Goal: Transaction & Acquisition: Book appointment/travel/reservation

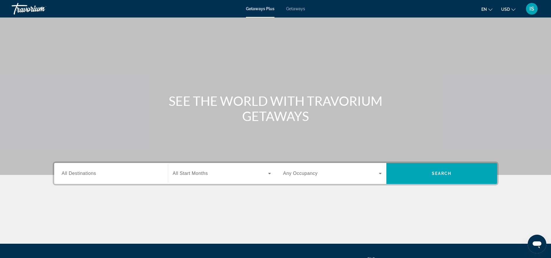
click at [203, 176] on span "All Start Months" at bounding box center [190, 173] width 35 height 5
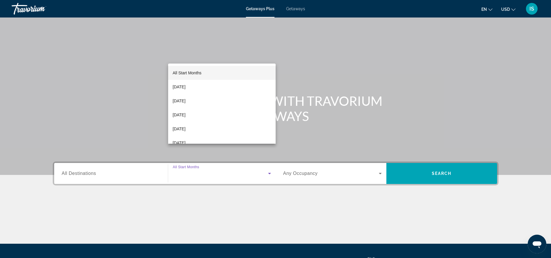
scroll to position [57, 0]
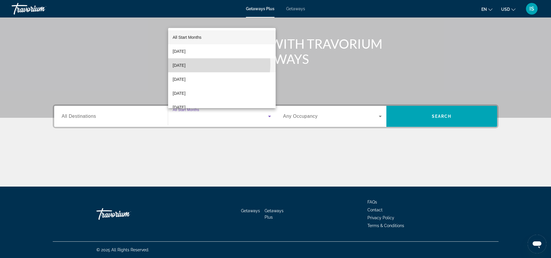
click at [185, 64] on span "[DATE]" at bounding box center [179, 65] width 13 height 7
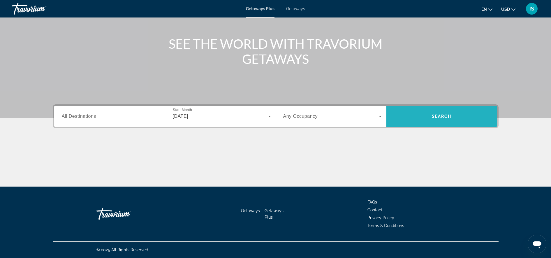
click at [428, 112] on span "Search widget" at bounding box center [441, 116] width 111 height 14
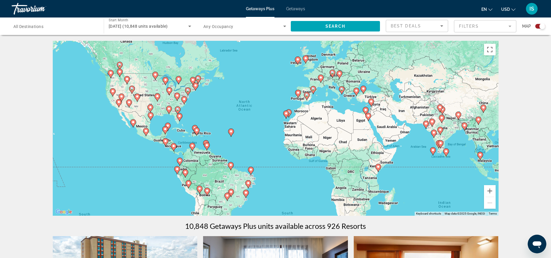
drag, startPoint x: 235, startPoint y: 192, endPoint x: 222, endPoint y: 178, distance: 19.0
click at [222, 178] on div "To activate drag with keyboard, press Alt + Enter. Once in keyboard drag state,…" at bounding box center [275, 128] width 445 height 175
click at [230, 163] on image "Main content" at bounding box center [230, 164] width 3 height 3
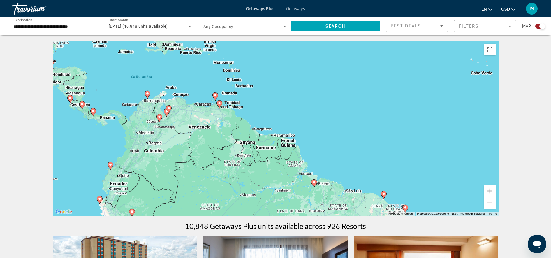
drag, startPoint x: 194, startPoint y: 120, endPoint x: 227, endPoint y: 169, distance: 58.7
click at [227, 169] on div "To activate drag with keyboard, press Alt + Enter. Once in keyboard drag state,…" at bounding box center [275, 128] width 445 height 175
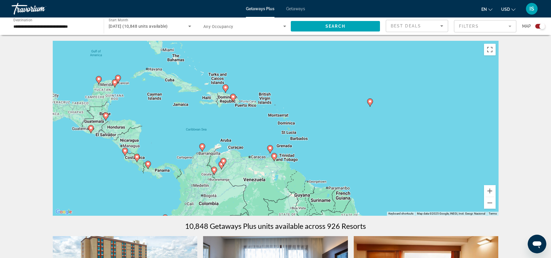
drag, startPoint x: 213, startPoint y: 125, endPoint x: 267, endPoint y: 175, distance: 72.9
click at [267, 175] on div "To activate drag with keyboard, press Alt + Enter. Once in keyboard drag state,…" at bounding box center [275, 128] width 445 height 175
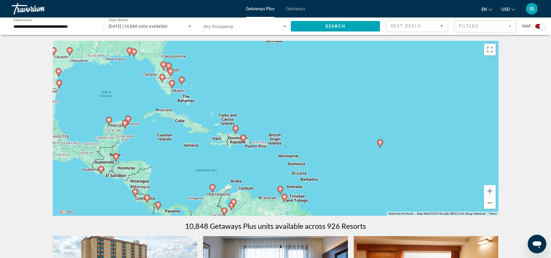
drag, startPoint x: 181, startPoint y: 100, endPoint x: 192, endPoint y: 141, distance: 42.3
click at [192, 141] on div "To activate drag with keyboard, press Alt + Enter. Once in keyboard drag state,…" at bounding box center [275, 128] width 445 height 175
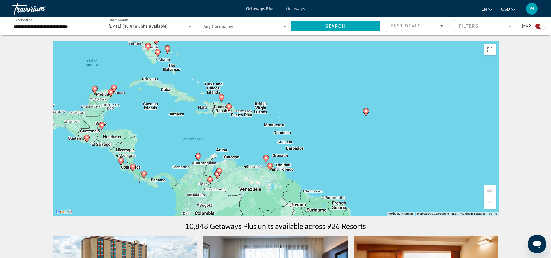
drag, startPoint x: 204, startPoint y: 148, endPoint x: 189, endPoint y: 116, distance: 35.3
click at [189, 116] on div "To activate drag with keyboard, press Alt + Enter. Once in keyboard drag state,…" at bounding box center [275, 128] width 445 height 175
click at [365, 112] on image "Main content" at bounding box center [364, 110] width 3 height 3
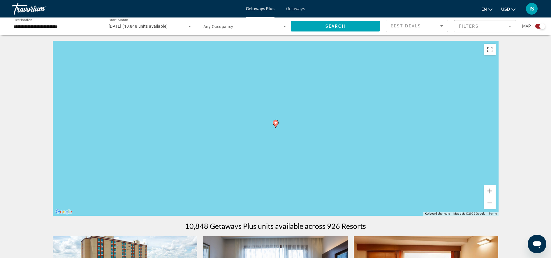
click at [276, 125] on icon "Main content" at bounding box center [275, 124] width 5 height 8
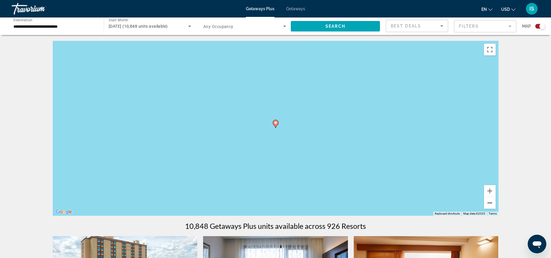
click at [490, 204] on button "Zoom out" at bounding box center [490, 203] width 12 height 12
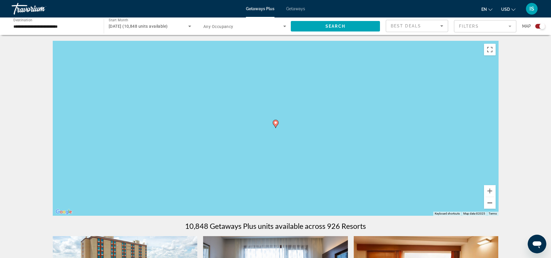
click at [490, 204] on button "Zoom out" at bounding box center [490, 203] width 12 height 12
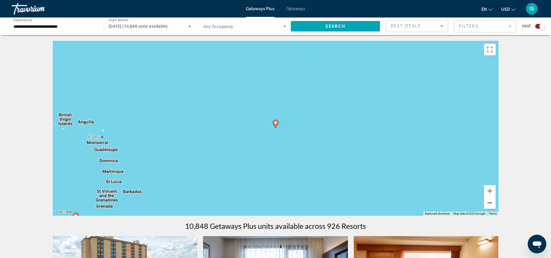
click at [490, 204] on button "Zoom out" at bounding box center [490, 203] width 12 height 12
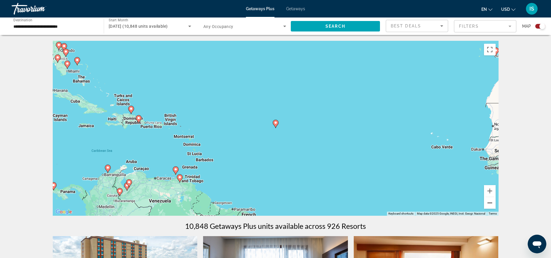
click at [488, 205] on button "Zoom out" at bounding box center [490, 203] width 12 height 12
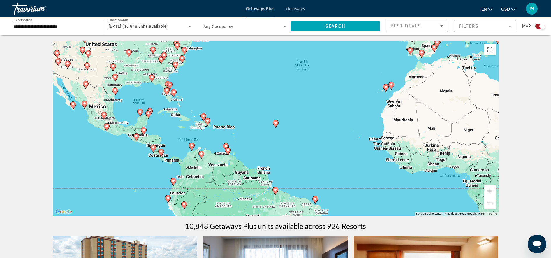
click at [501, 24] on mat-form-field "Filters" at bounding box center [485, 26] width 62 height 12
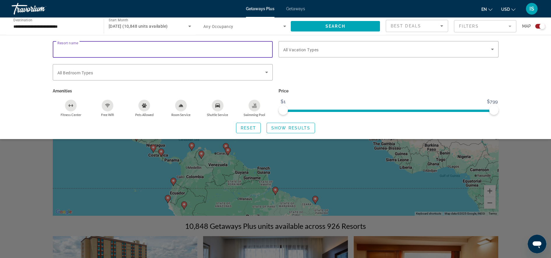
click at [204, 47] on input "Resort name" at bounding box center [162, 49] width 211 height 7
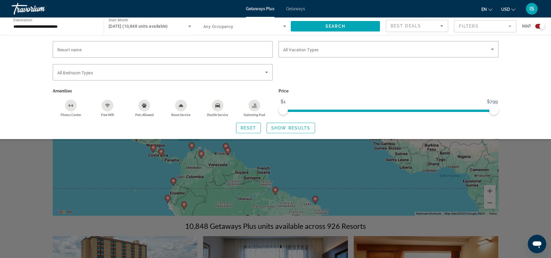
click at [523, 73] on div "Resort name Vacation Types All Vacation Types Bedroom Types All Bedroom Types A…" at bounding box center [275, 87] width 551 height 104
click at [316, 52] on span "All Vacation Types" at bounding box center [301, 49] width 36 height 5
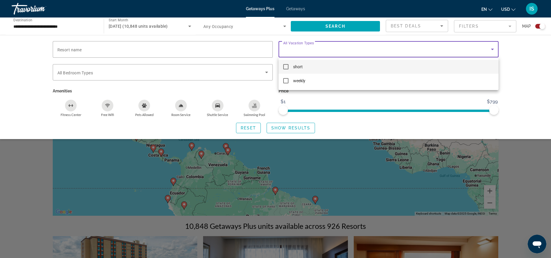
click at [316, 52] on div at bounding box center [275, 129] width 551 height 258
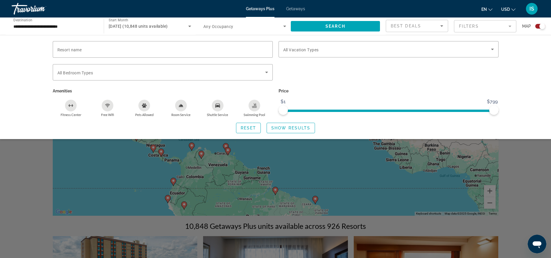
click at [525, 78] on div "Resort name Vacation Types All Vacation Types Bedroom Types All Bedroom Types A…" at bounding box center [275, 87] width 551 height 104
click at [527, 121] on div "Resort name Vacation Types All Vacation Types Bedroom Types All Bedroom Types A…" at bounding box center [275, 87] width 551 height 104
click at [49, 173] on div "Search widget" at bounding box center [275, 172] width 551 height 170
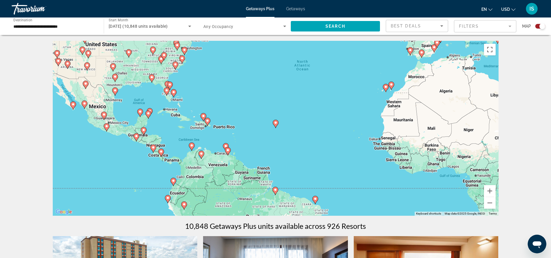
click at [84, 29] on input "**********" at bounding box center [54, 26] width 83 height 7
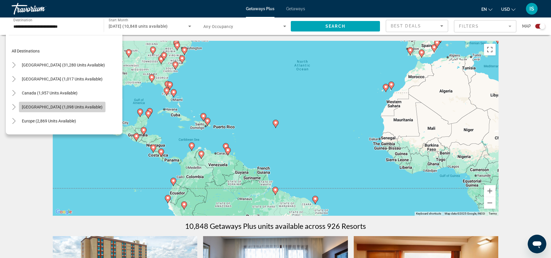
click at [56, 100] on span "Search widget" at bounding box center [62, 107] width 86 height 14
type input "**********"
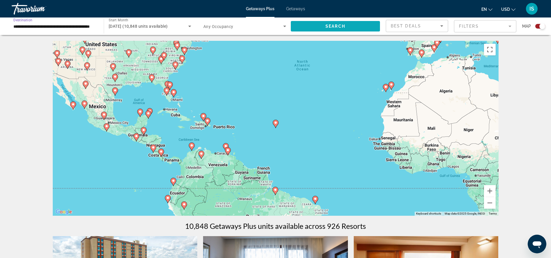
click at [320, 25] on span "Search widget" at bounding box center [335, 26] width 89 height 14
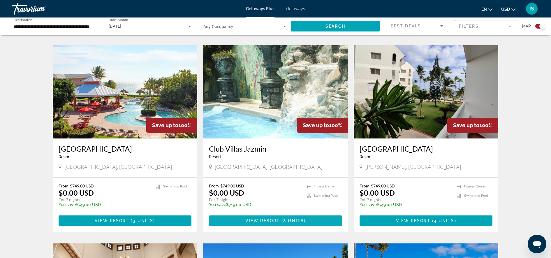
scroll to position [364, 0]
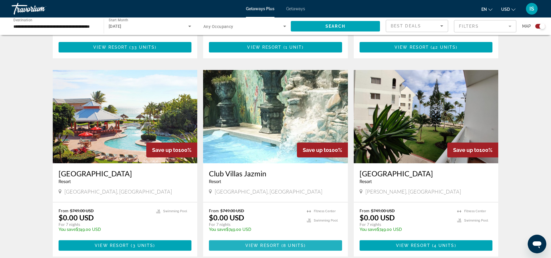
click at [276, 244] on span "View Resort" at bounding box center [262, 245] width 34 height 5
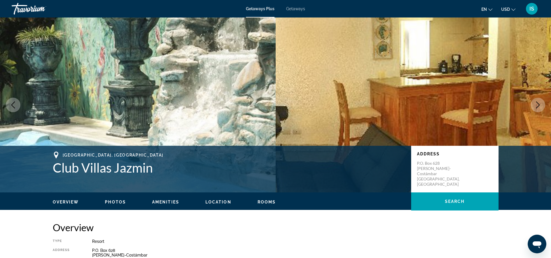
click at [537, 104] on icon "Next image" at bounding box center [537, 104] width 7 height 7
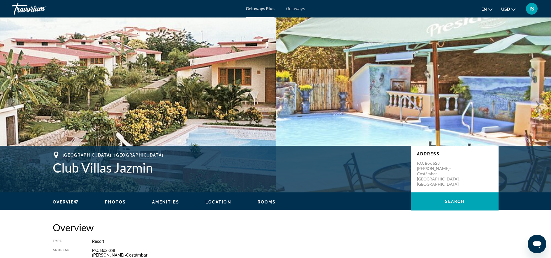
click at [537, 104] on icon "Next image" at bounding box center [537, 104] width 7 height 7
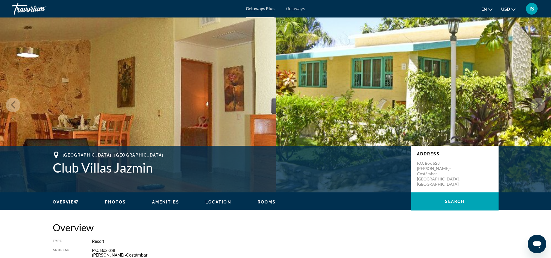
click at [537, 103] on icon "Next image" at bounding box center [537, 104] width 7 height 7
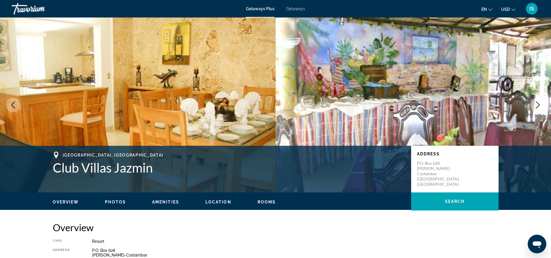
click at [537, 103] on icon "Next image" at bounding box center [537, 104] width 7 height 7
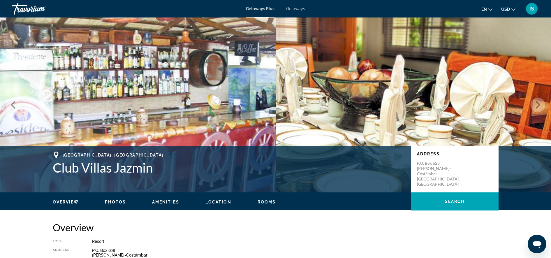
click at [537, 103] on icon "Next image" at bounding box center [537, 104] width 7 height 7
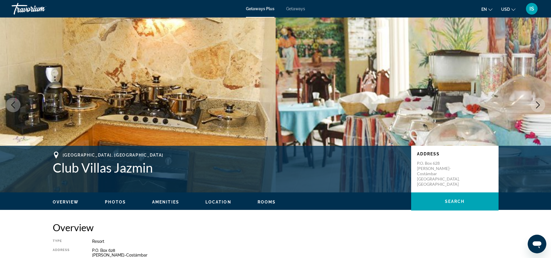
click at [537, 103] on icon "Next image" at bounding box center [537, 104] width 7 height 7
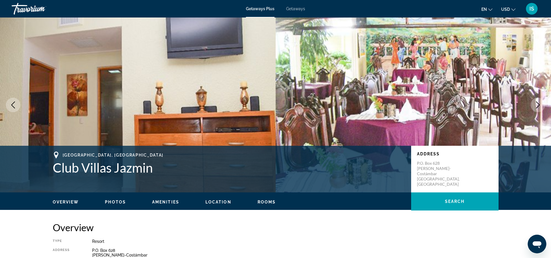
click at [537, 103] on icon "Next image" at bounding box center [537, 104] width 7 height 7
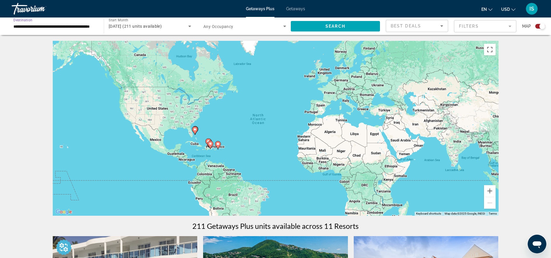
click at [91, 28] on input "**********" at bounding box center [54, 26] width 83 height 7
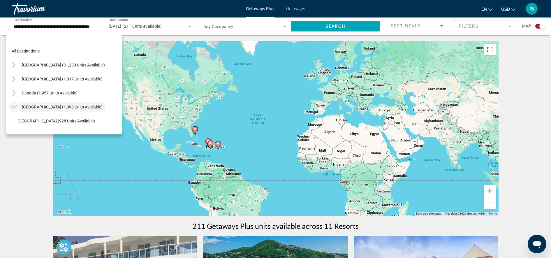
click at [13, 104] on icon "Toggle Caribbean & Atlantic Islands (1,098 units available)" at bounding box center [14, 107] width 6 height 6
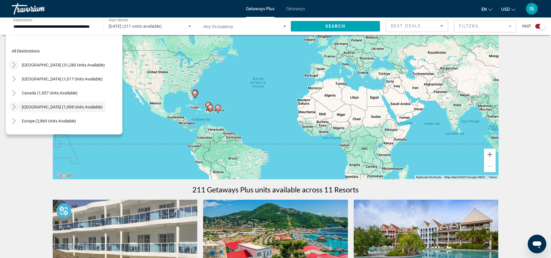
click at [17, 65] on mat-icon "Toggle United States (31,280 units available)" at bounding box center [14, 65] width 10 height 10
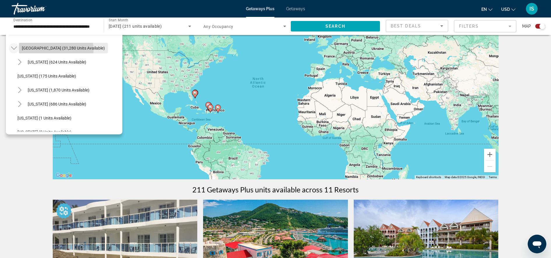
click at [48, 50] on span "[GEOGRAPHIC_DATA] (31,280 units available)" at bounding box center [63, 48] width 83 height 5
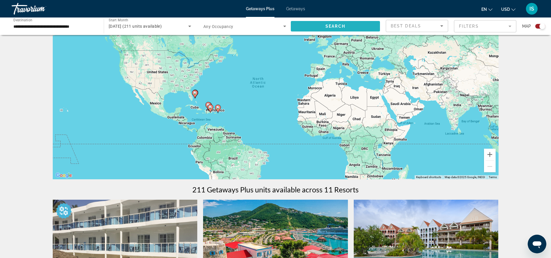
click at [332, 29] on span "Search widget" at bounding box center [335, 26] width 89 height 14
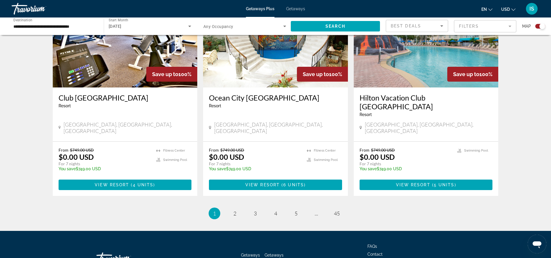
scroll to position [873, 0]
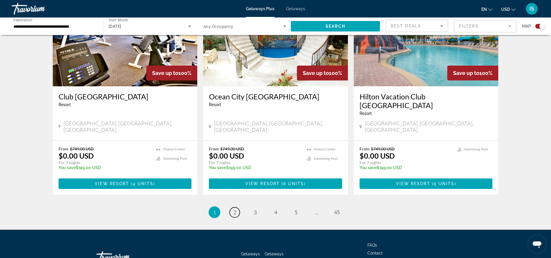
click at [234, 209] on span "2" at bounding box center [234, 212] width 3 height 6
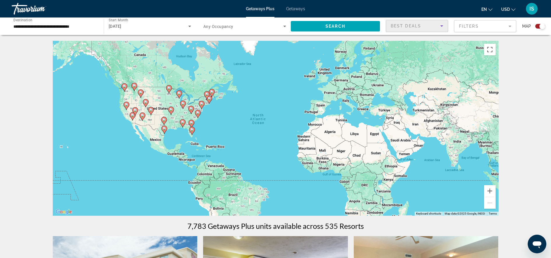
click at [434, 26] on div "Best Deals" at bounding box center [414, 25] width 49 height 7
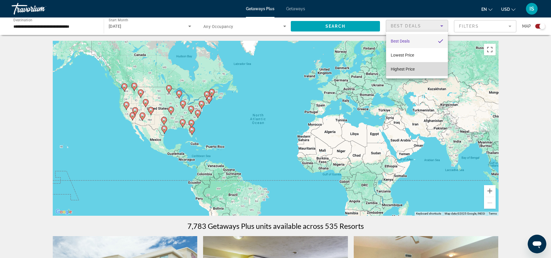
click at [412, 69] on span "Highest Price" at bounding box center [402, 69] width 24 height 5
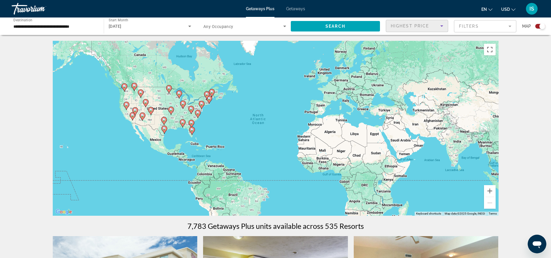
click at [92, 27] on input "**********" at bounding box center [54, 26] width 83 height 7
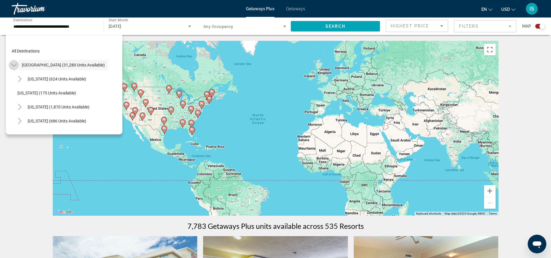
click at [15, 64] on icon "Toggle United States (31,280 units available)" at bounding box center [14, 65] width 6 height 6
click at [65, 120] on span "Europe (2,869 units available)" at bounding box center [49, 121] width 54 height 5
type input "**********"
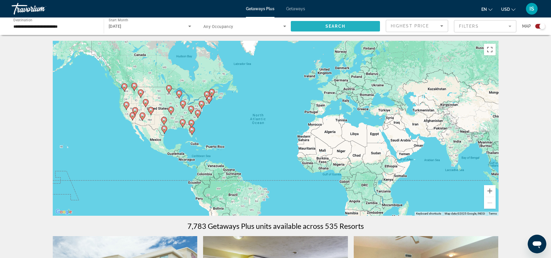
click at [326, 27] on span "Search" at bounding box center [335, 26] width 20 height 5
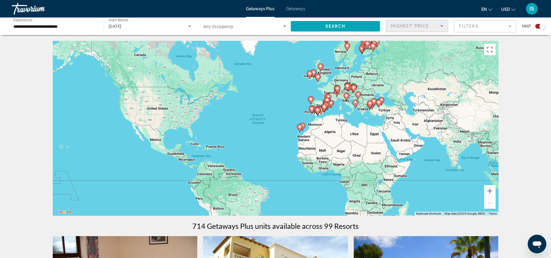
click at [441, 27] on icon "Sort by" at bounding box center [441, 25] width 7 height 7
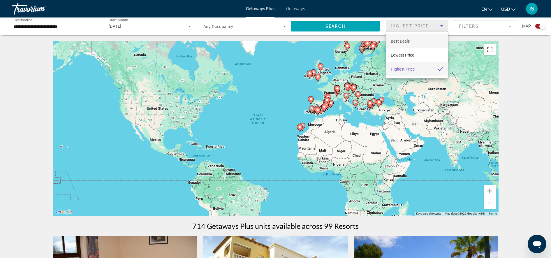
click at [410, 40] on mat-option "Best Deals" at bounding box center [417, 41] width 62 height 14
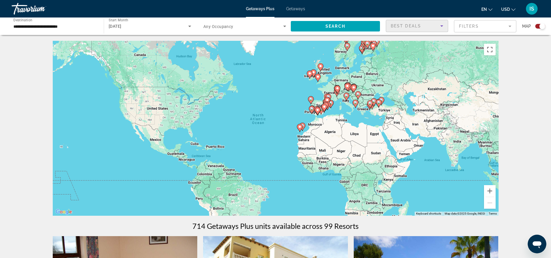
click at [492, 26] on mat-form-field "Filters" at bounding box center [485, 26] width 62 height 12
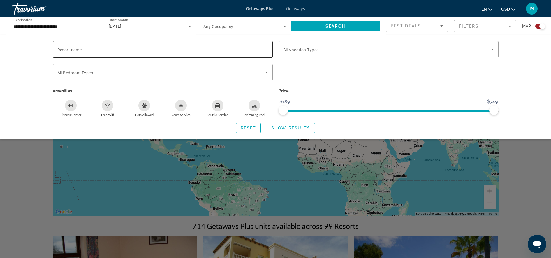
click at [255, 49] on input "Resort name" at bounding box center [162, 49] width 211 height 7
click at [302, 48] on span "All Vacation Types" at bounding box center [301, 49] width 36 height 5
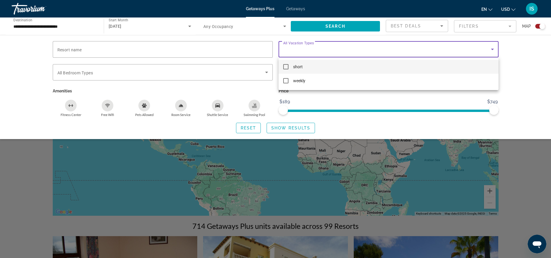
click at [302, 48] on div at bounding box center [275, 129] width 551 height 258
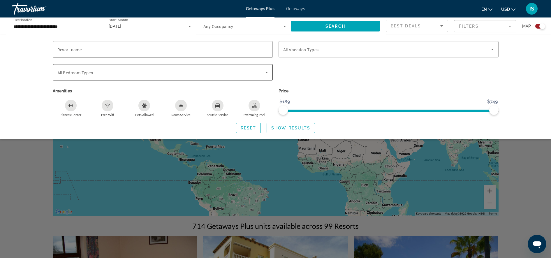
click at [112, 74] on span "Search widget" at bounding box center [161, 72] width 208 height 7
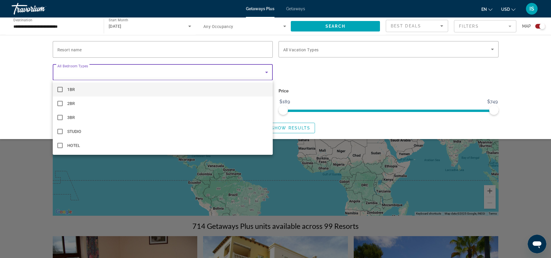
click at [112, 74] on div at bounding box center [275, 129] width 551 height 258
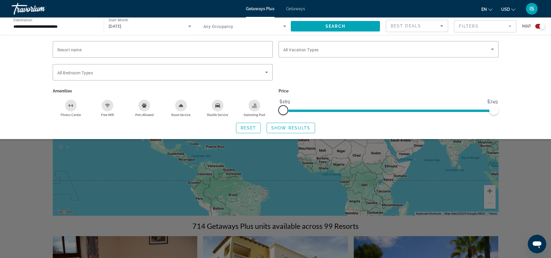
drag, startPoint x: 284, startPoint y: 112, endPoint x: 274, endPoint y: 110, distance: 9.7
click at [274, 110] on div "Resort name Vacation Types All Vacation Types Bedroom Types All Bedroom Types A…" at bounding box center [275, 79] width 451 height 76
click at [283, 130] on span "Show Results" at bounding box center [290, 127] width 39 height 5
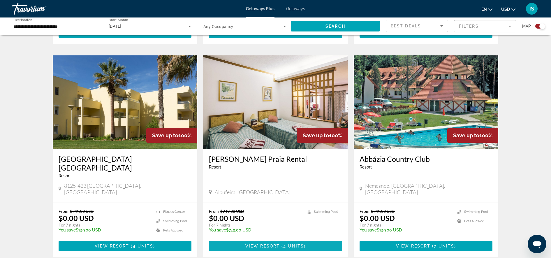
scroll to position [364, 0]
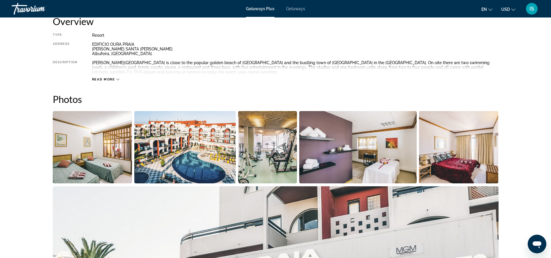
scroll to position [218, 0]
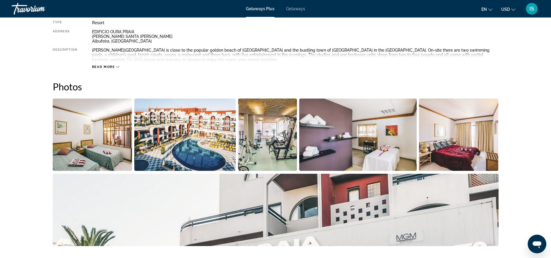
click at [115, 67] on div "Read more" at bounding box center [106, 67] width 28 height 4
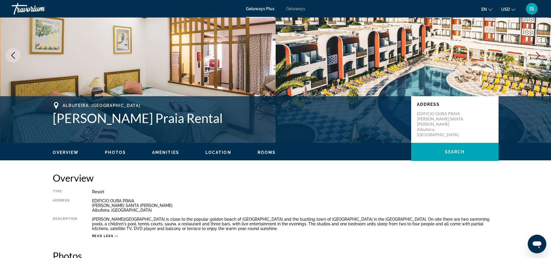
scroll to position [0, 0]
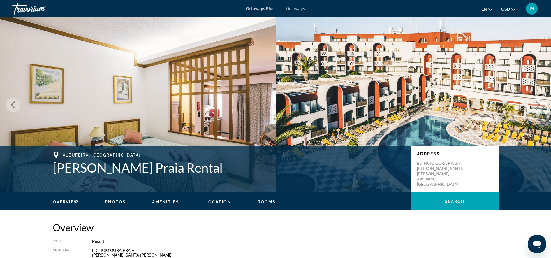
click at [114, 203] on span "Photos" at bounding box center [115, 201] width 21 height 5
click at [13, 104] on icon "Previous image" at bounding box center [13, 104] width 4 height 7
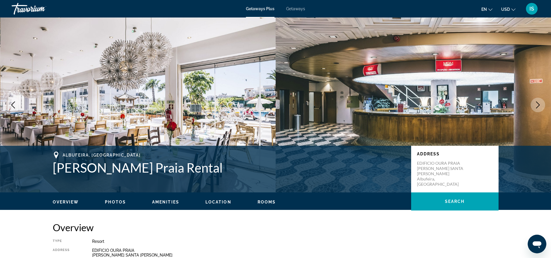
click at [15, 105] on icon "Previous image" at bounding box center [13, 104] width 7 height 7
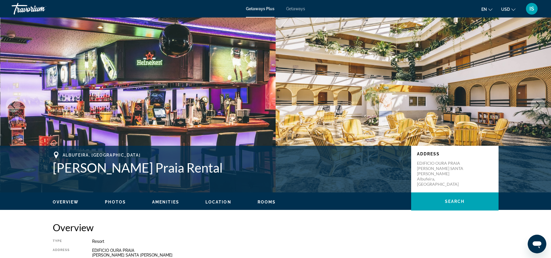
click at [299, 8] on span "Getaways" at bounding box center [295, 8] width 19 height 5
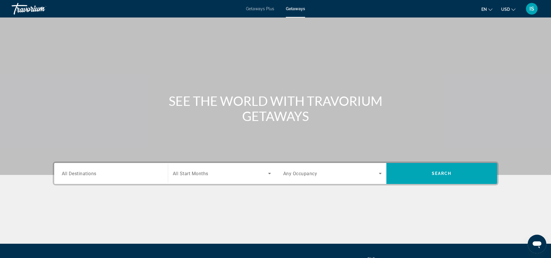
click at [145, 176] on input "Destination All Destinations" at bounding box center [111, 173] width 98 height 7
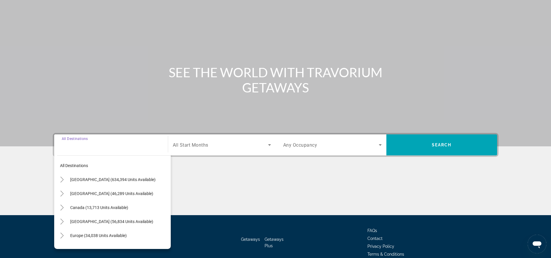
scroll to position [57, 0]
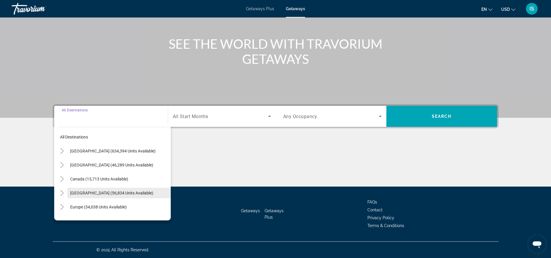
click at [143, 186] on span "Search widget" at bounding box center [118, 193] width 103 height 14
type input "**********"
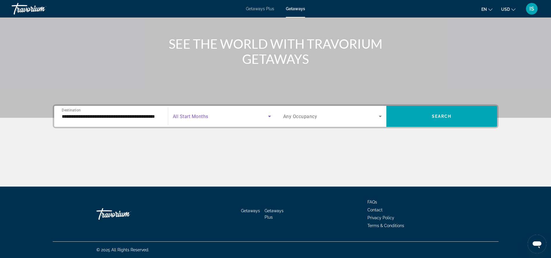
click at [234, 118] on span "Search widget" at bounding box center [220, 116] width 95 height 7
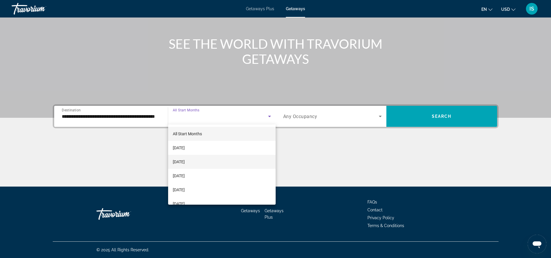
click at [206, 161] on mat-option "[DATE]" at bounding box center [221, 162] width 107 height 14
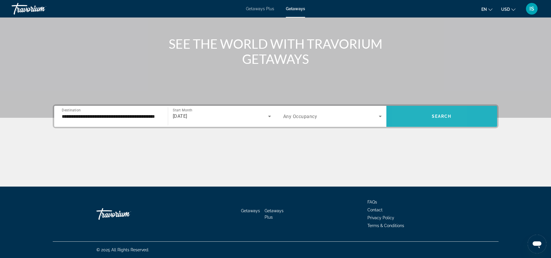
click at [408, 118] on span "Search widget" at bounding box center [441, 116] width 111 height 14
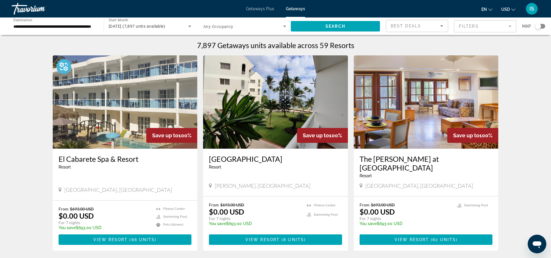
click at [477, 28] on mat-form-field "Filters" at bounding box center [485, 26] width 62 height 12
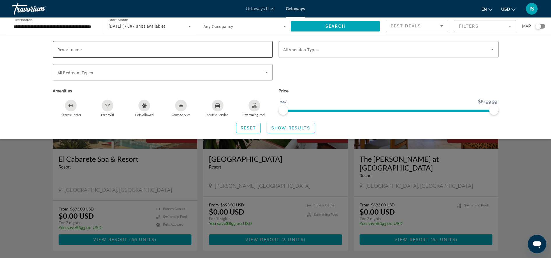
click at [221, 51] on input "Resort name" at bounding box center [162, 49] width 211 height 7
click at [27, 72] on div "Resort name Vacation Types All Vacation Types Bedroom Types All Bedroom Types A…" at bounding box center [275, 87] width 551 height 104
click at [92, 29] on input "**********" at bounding box center [54, 26] width 83 height 7
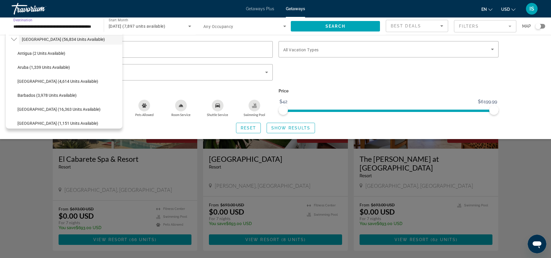
scroll to position [57, 0]
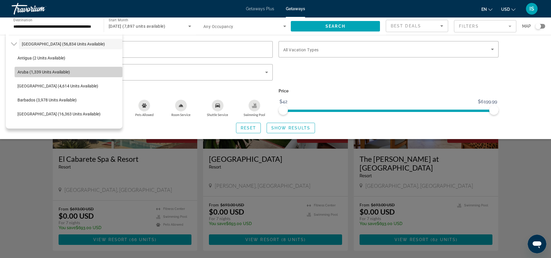
click at [73, 70] on span "Search widget" at bounding box center [69, 72] width 108 height 14
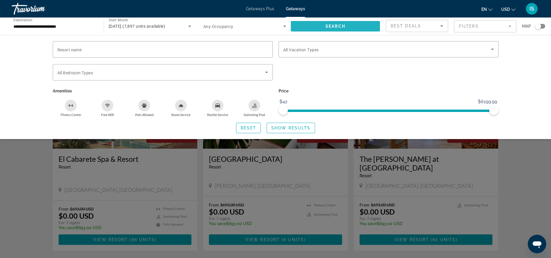
click at [330, 26] on span "Search" at bounding box center [335, 26] width 20 height 5
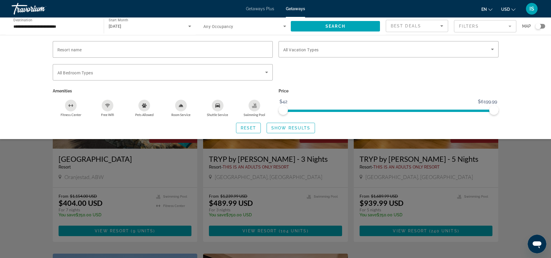
click at [512, 161] on div "Search widget" at bounding box center [275, 172] width 551 height 170
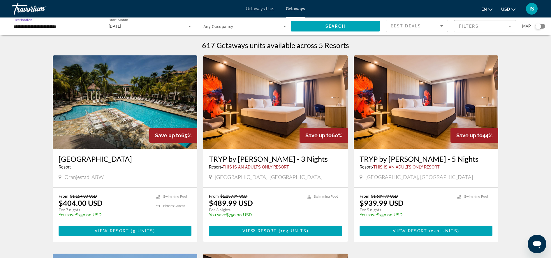
click at [68, 26] on input "**********" at bounding box center [54, 26] width 83 height 7
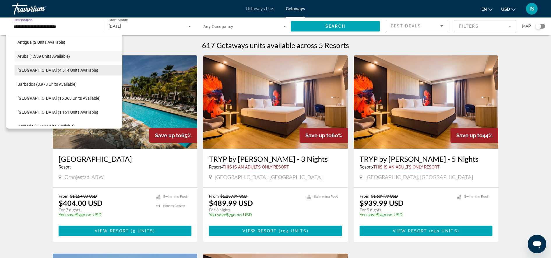
scroll to position [85, 0]
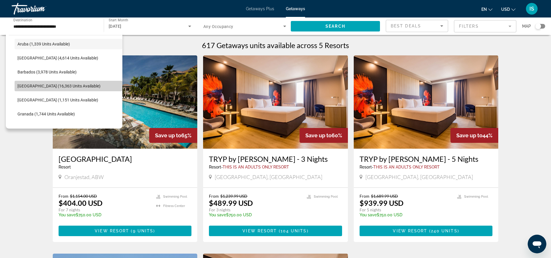
click at [83, 85] on span "[GEOGRAPHIC_DATA] (16,363 units available)" at bounding box center [58, 86] width 83 height 5
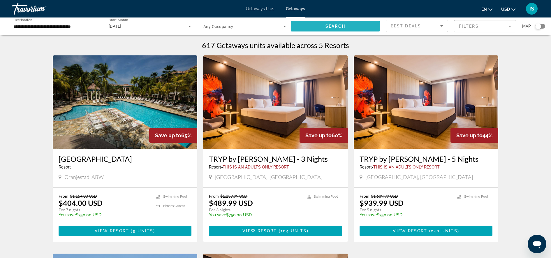
click at [339, 27] on span "Search" at bounding box center [335, 26] width 20 height 5
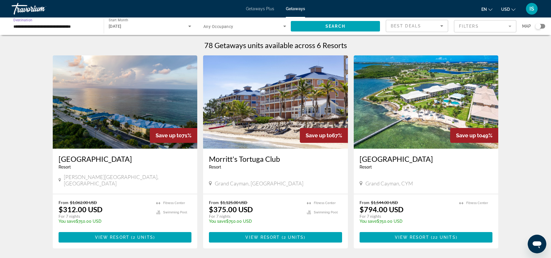
click at [60, 26] on input "**********" at bounding box center [54, 26] width 83 height 7
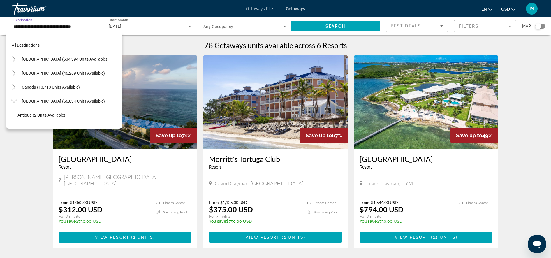
scroll to position [91, 0]
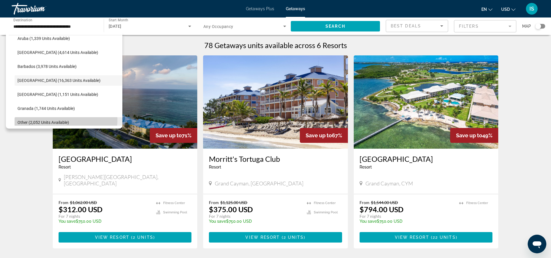
click at [61, 120] on span "Other (2,052 units available)" at bounding box center [43, 122] width 52 height 5
type input "**********"
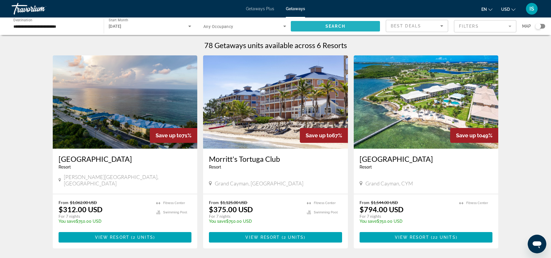
click at [363, 27] on span "Search widget" at bounding box center [335, 26] width 89 height 14
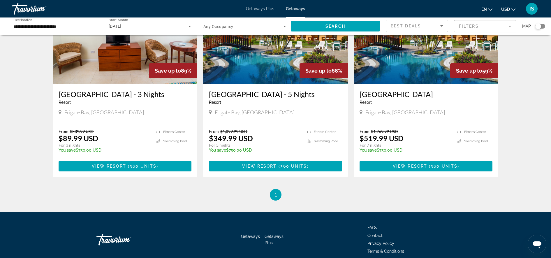
scroll to position [54, 0]
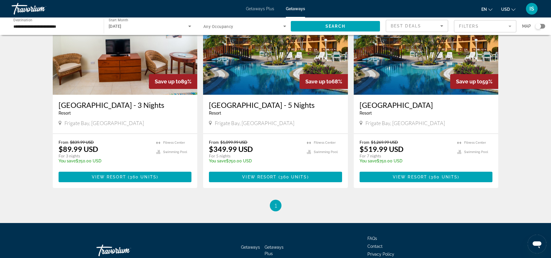
click at [139, 82] on img "Main content" at bounding box center [125, 47] width 145 height 93
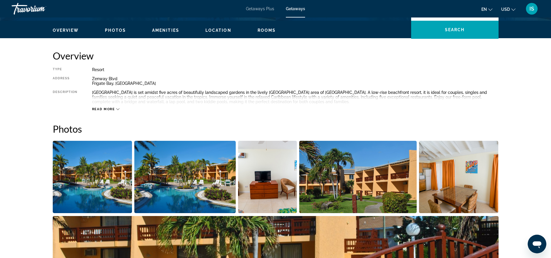
scroll to position [182, 0]
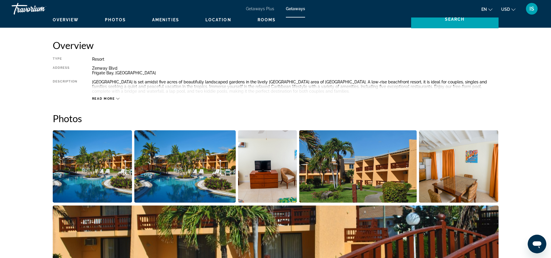
click at [106, 99] on span "Read more" at bounding box center [103, 99] width 23 height 4
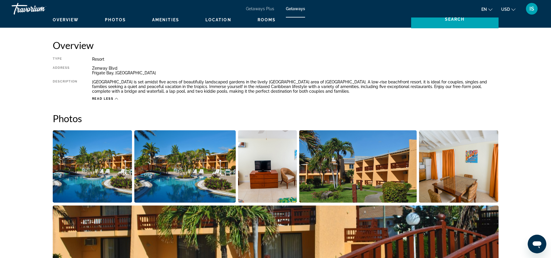
click at [113, 173] on img "Open full-screen image slider" at bounding box center [92, 166] width 79 height 72
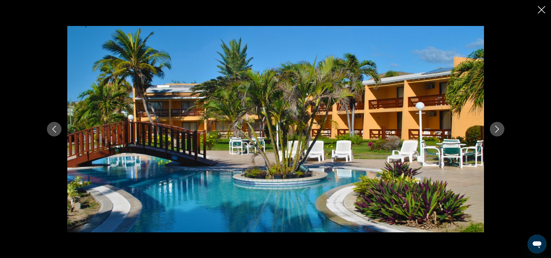
click at [494, 128] on icon "Next image" at bounding box center [496, 128] width 7 height 7
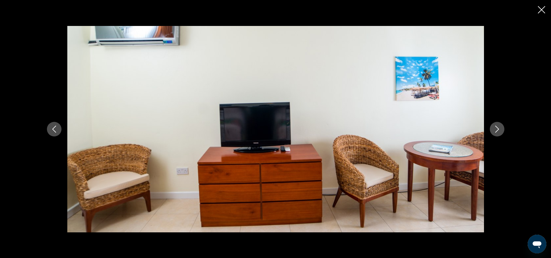
click at [494, 128] on icon "Next image" at bounding box center [496, 128] width 7 height 7
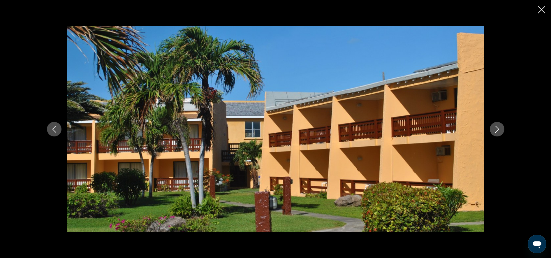
click at [494, 128] on icon "Next image" at bounding box center [496, 128] width 7 height 7
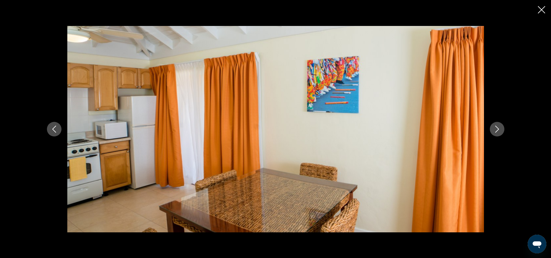
click at [494, 128] on icon "Next image" at bounding box center [496, 128] width 7 height 7
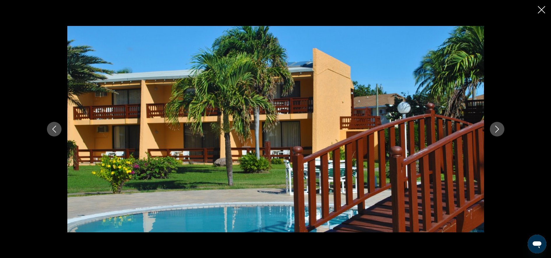
click at [494, 128] on icon "Next image" at bounding box center [496, 128] width 7 height 7
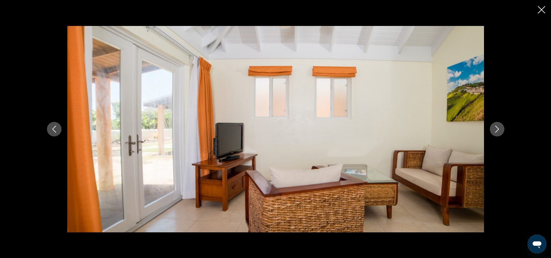
click at [494, 128] on icon "Next image" at bounding box center [496, 128] width 7 height 7
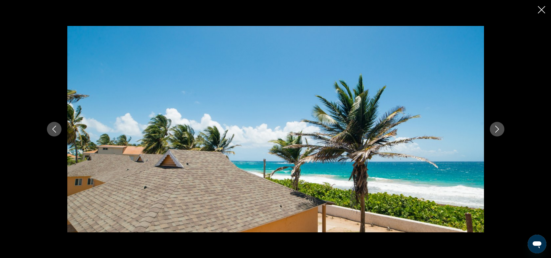
click at [494, 128] on icon "Next image" at bounding box center [496, 128] width 7 height 7
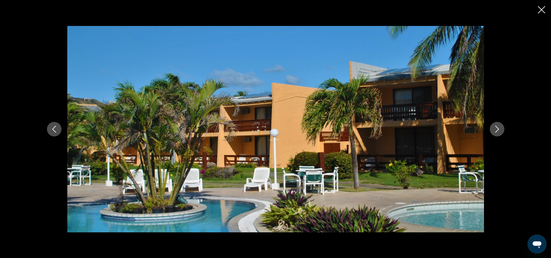
click at [540, 6] on button "Close slideshow" at bounding box center [540, 10] width 7 height 9
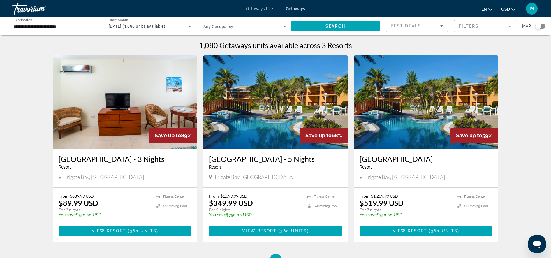
click at [69, 28] on input "**********" at bounding box center [54, 26] width 83 height 7
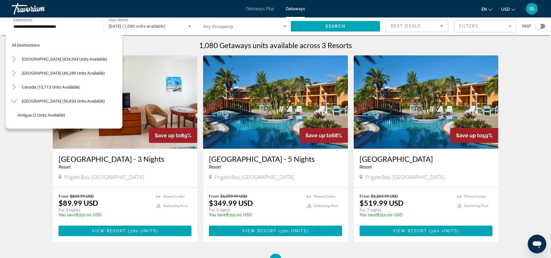
scroll to position [132, 0]
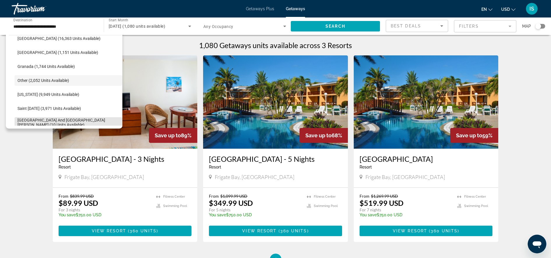
click at [78, 122] on span "[GEOGRAPHIC_DATA] and [GEOGRAPHIC_DATA][PERSON_NAME] (10 units available)" at bounding box center [68, 122] width 102 height 9
type input "**********"
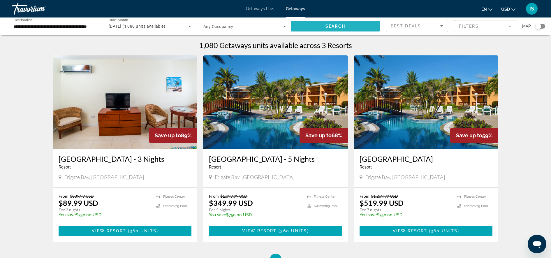
click at [328, 23] on span "Search widget" at bounding box center [335, 26] width 89 height 14
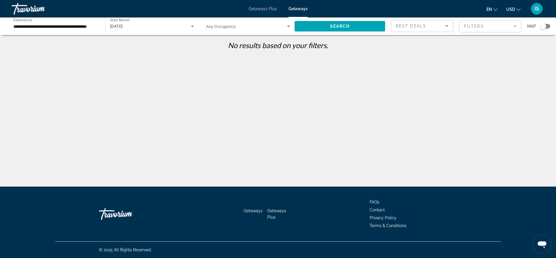
click at [146, 26] on div "[DATE]" at bounding box center [150, 26] width 81 height 7
click at [140, 44] on mat-option "All Start Months" at bounding box center [151, 44] width 93 height 14
click at [333, 30] on span "Search widget" at bounding box center [340, 26] width 91 height 14
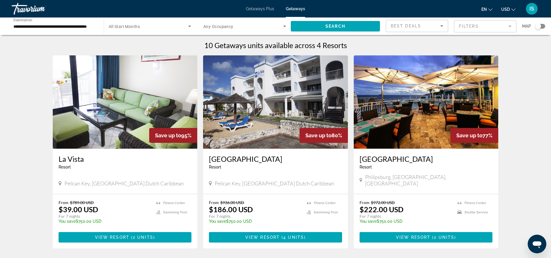
click at [153, 137] on div "Save up to 95%" at bounding box center [173, 135] width 48 height 15
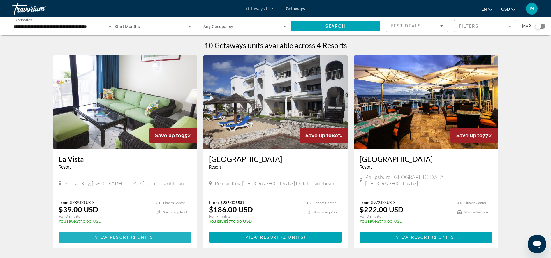
click at [142, 235] on span "2 units" at bounding box center [143, 237] width 20 height 5
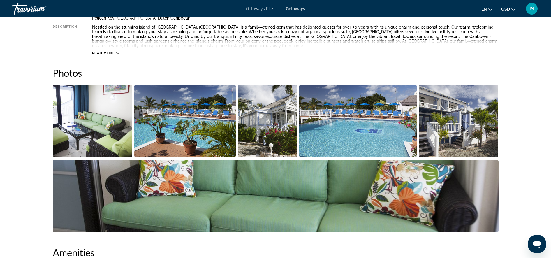
scroll to position [218, 0]
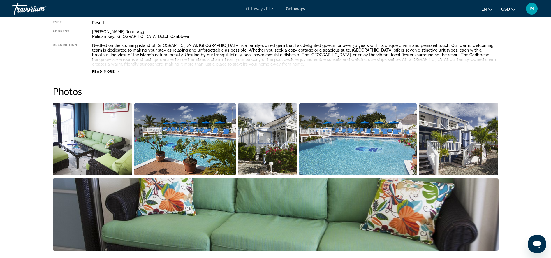
click at [90, 127] on img "Open full-screen image slider" at bounding box center [92, 139] width 79 height 72
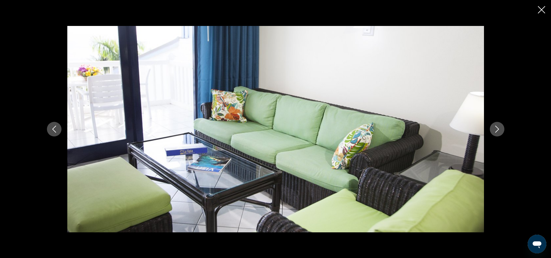
click at [493, 132] on icon "Next image" at bounding box center [496, 128] width 7 height 7
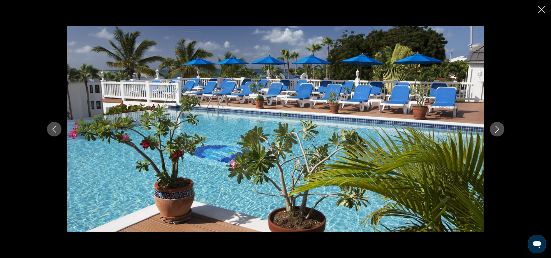
click at [493, 132] on icon "Next image" at bounding box center [496, 128] width 7 height 7
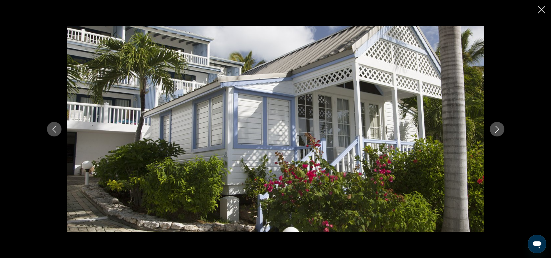
click at [493, 132] on icon "Next image" at bounding box center [496, 128] width 7 height 7
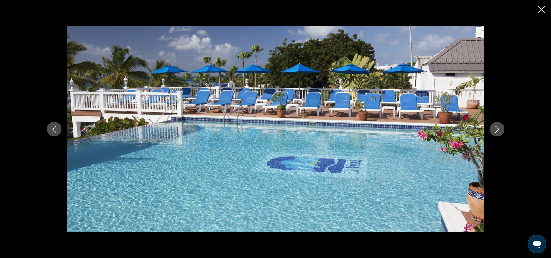
click at [493, 132] on icon "Next image" at bounding box center [496, 128] width 7 height 7
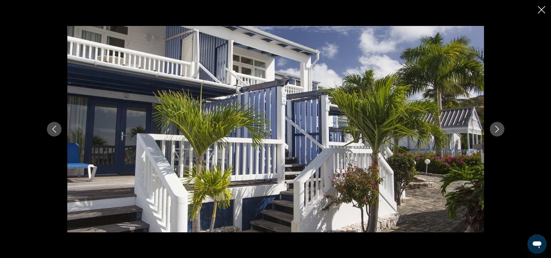
click at [493, 132] on icon "Next image" at bounding box center [496, 128] width 7 height 7
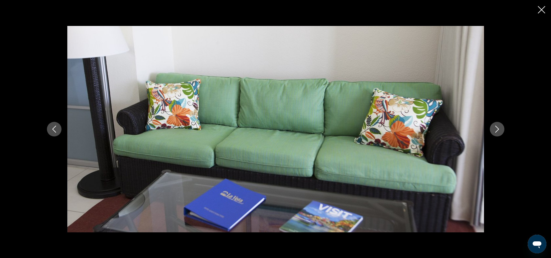
click at [493, 132] on icon "Next image" at bounding box center [496, 128] width 7 height 7
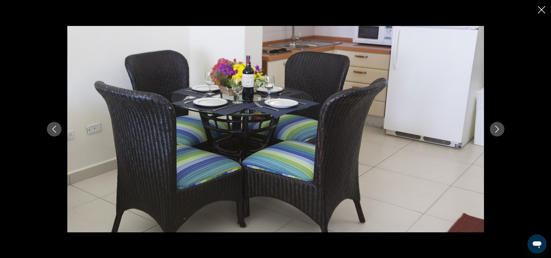
click at [493, 132] on icon "Next image" at bounding box center [496, 128] width 7 height 7
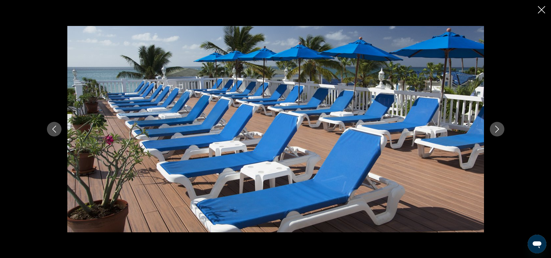
click at [496, 132] on icon "Next image" at bounding box center [496, 128] width 7 height 7
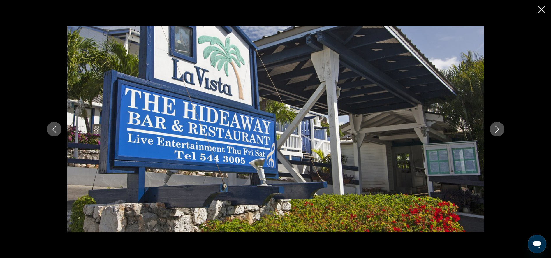
click at [494, 127] on icon "Next image" at bounding box center [496, 128] width 7 height 7
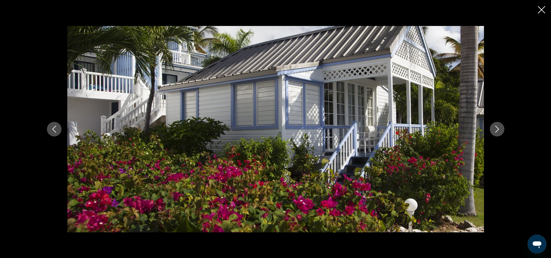
click at [542, 13] on icon "Close slideshow" at bounding box center [540, 9] width 7 height 7
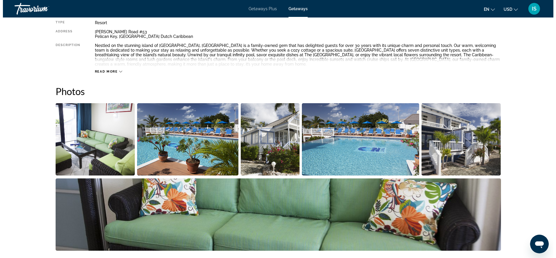
scroll to position [0, 0]
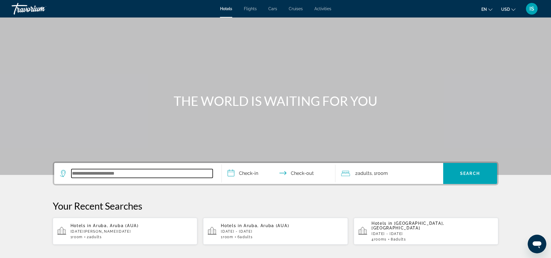
click at [184, 175] on input "Search widget" at bounding box center [141, 173] width 141 height 9
click at [207, 173] on input "Search widget" at bounding box center [141, 173] width 141 height 9
